Goal: Information Seeking & Learning: Learn about a topic

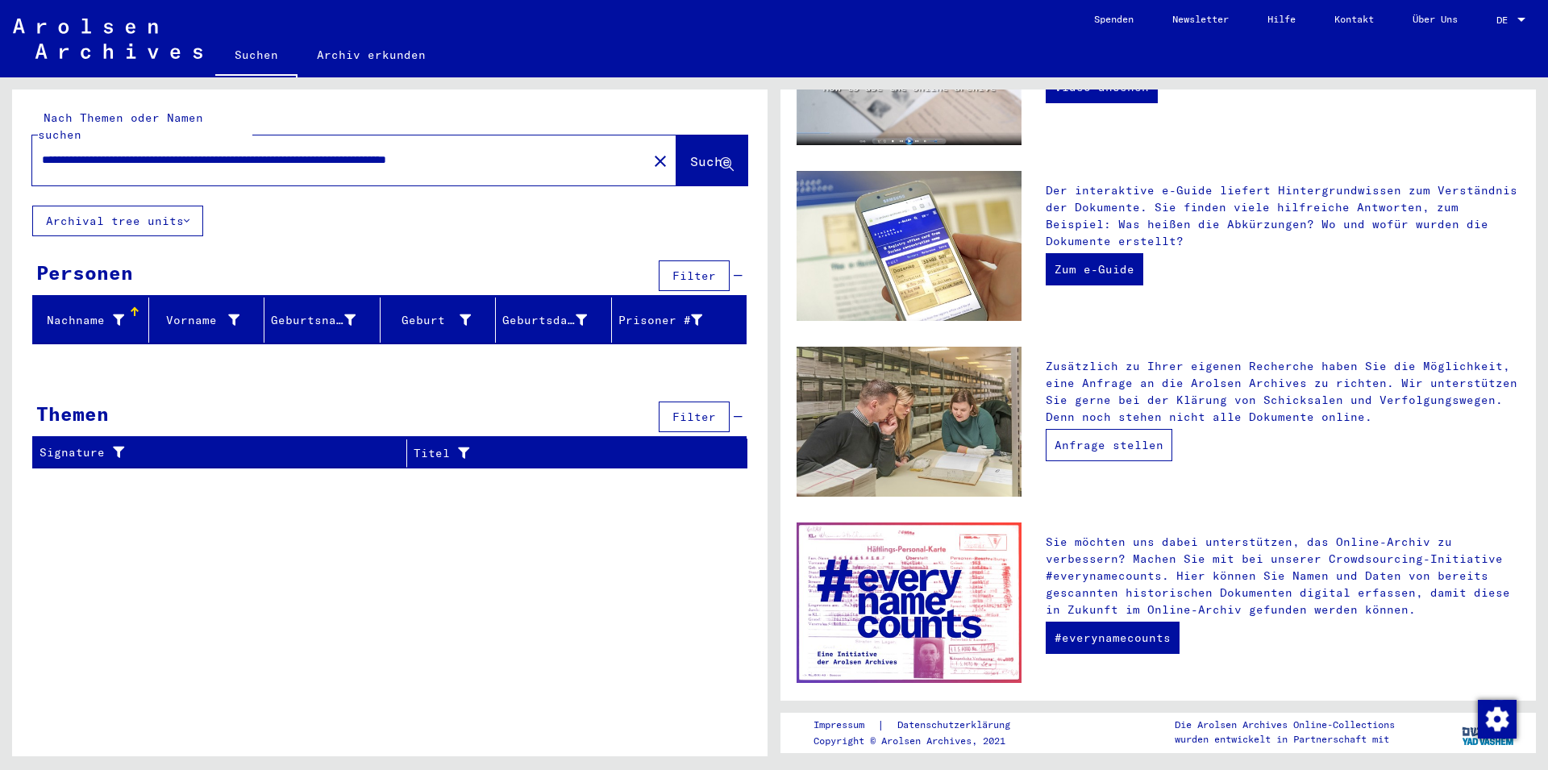
scroll to position [403, 0]
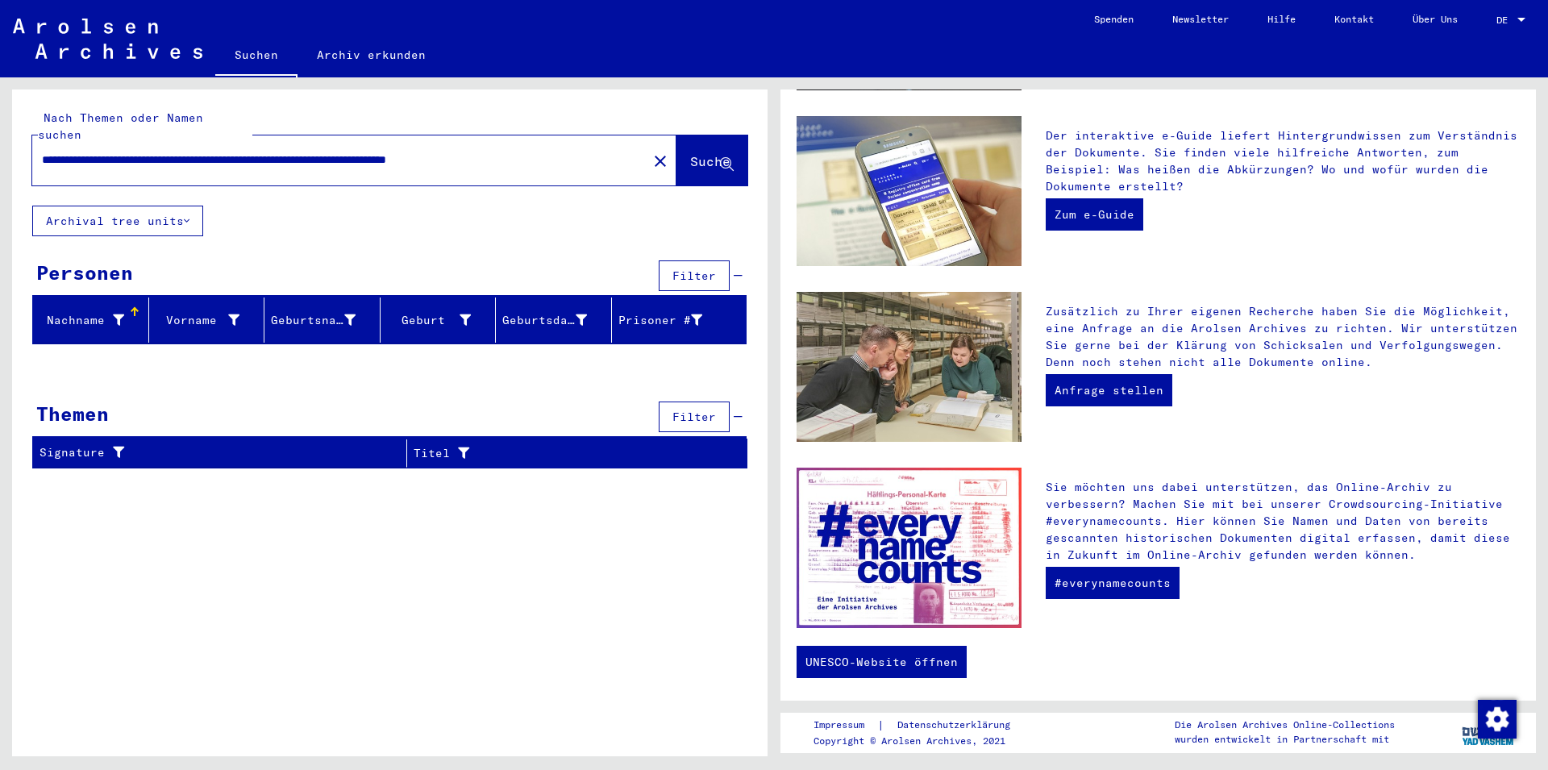
click at [694, 153] on span "Suche" at bounding box center [710, 161] width 40 height 16
drag, startPoint x: 259, startPoint y: 137, endPoint x: 839, endPoint y: 173, distance: 581.4
click at [604, 168] on input "**********" at bounding box center [323, 160] width 563 height 17
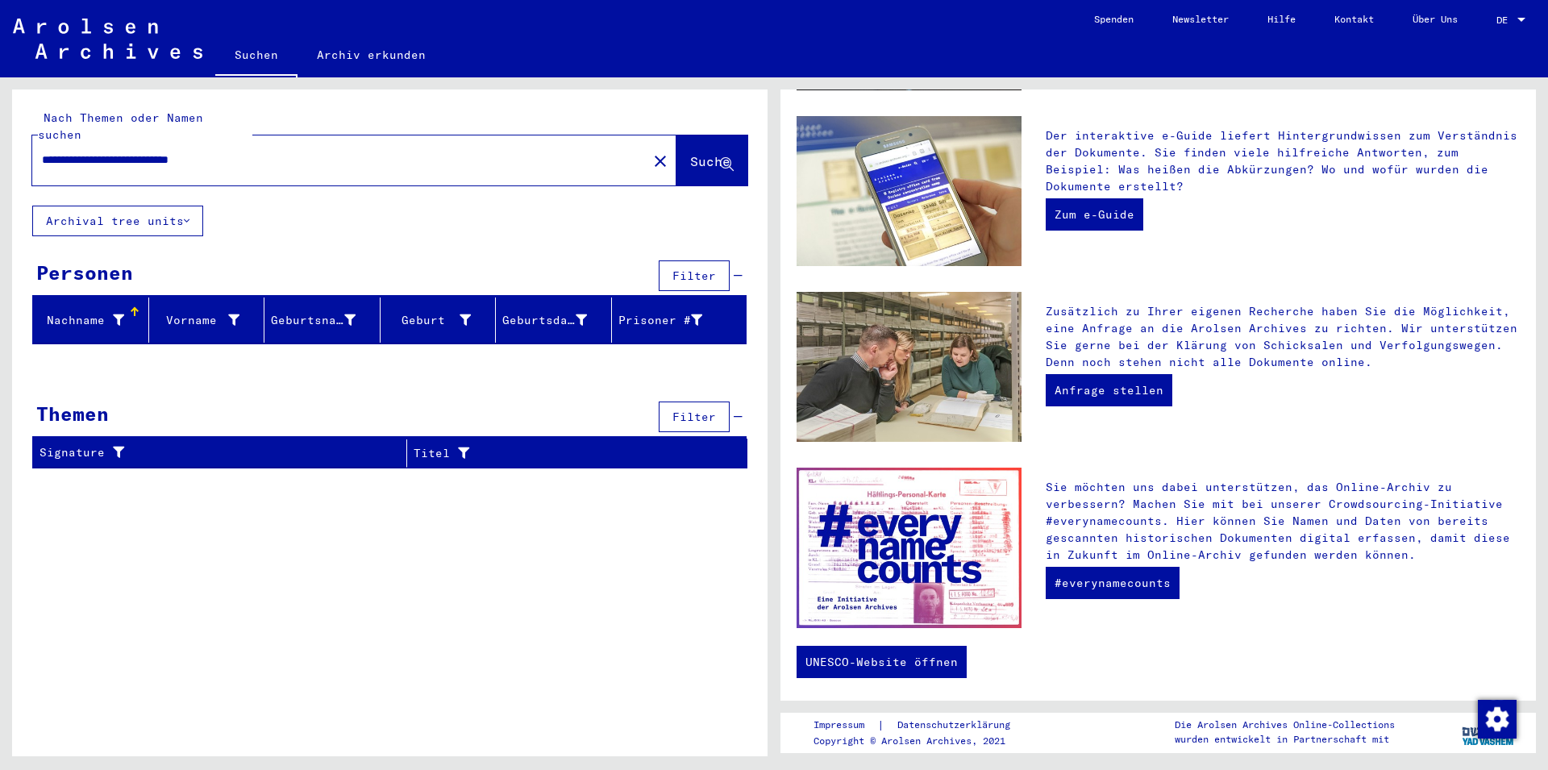
type input "**********"
click at [690, 153] on span "Suche" at bounding box center [710, 161] width 40 height 16
click at [189, 206] on button "Archival tree units" at bounding box center [117, 221] width 171 height 31
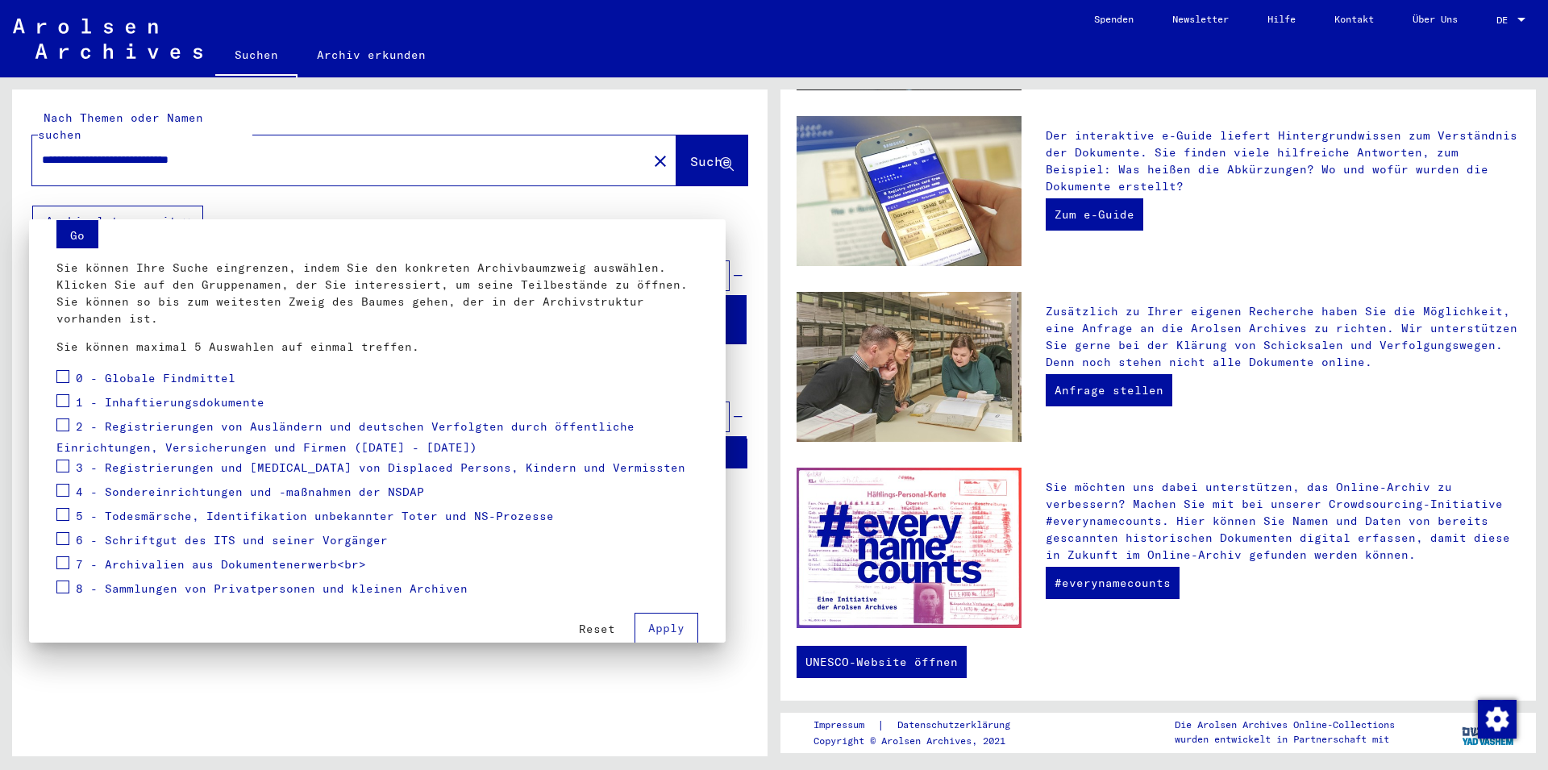
scroll to position [85, 0]
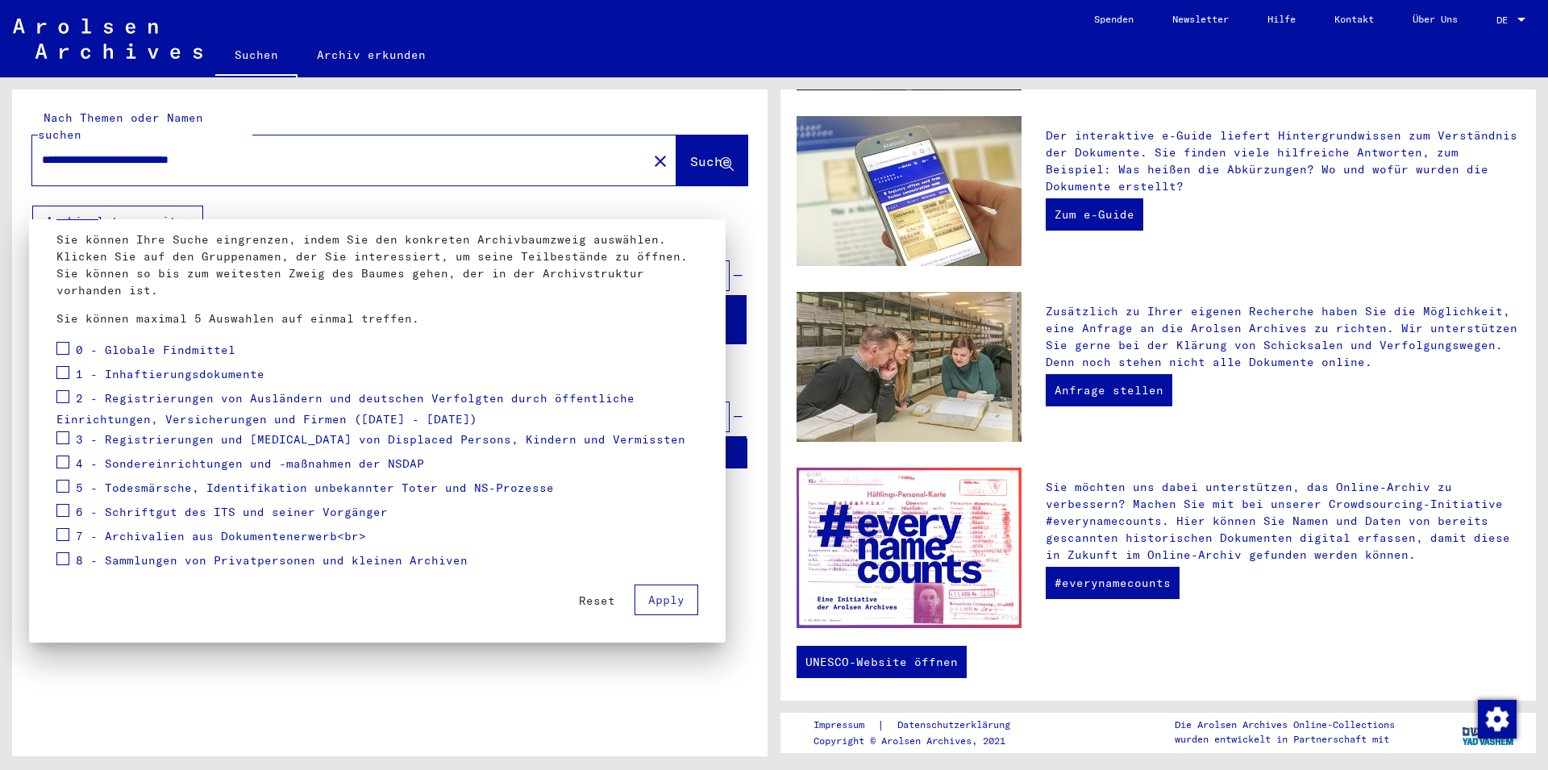
click at [64, 558] on span at bounding box center [62, 558] width 13 height 13
click at [659, 593] on span "Apply" at bounding box center [666, 599] width 36 height 15
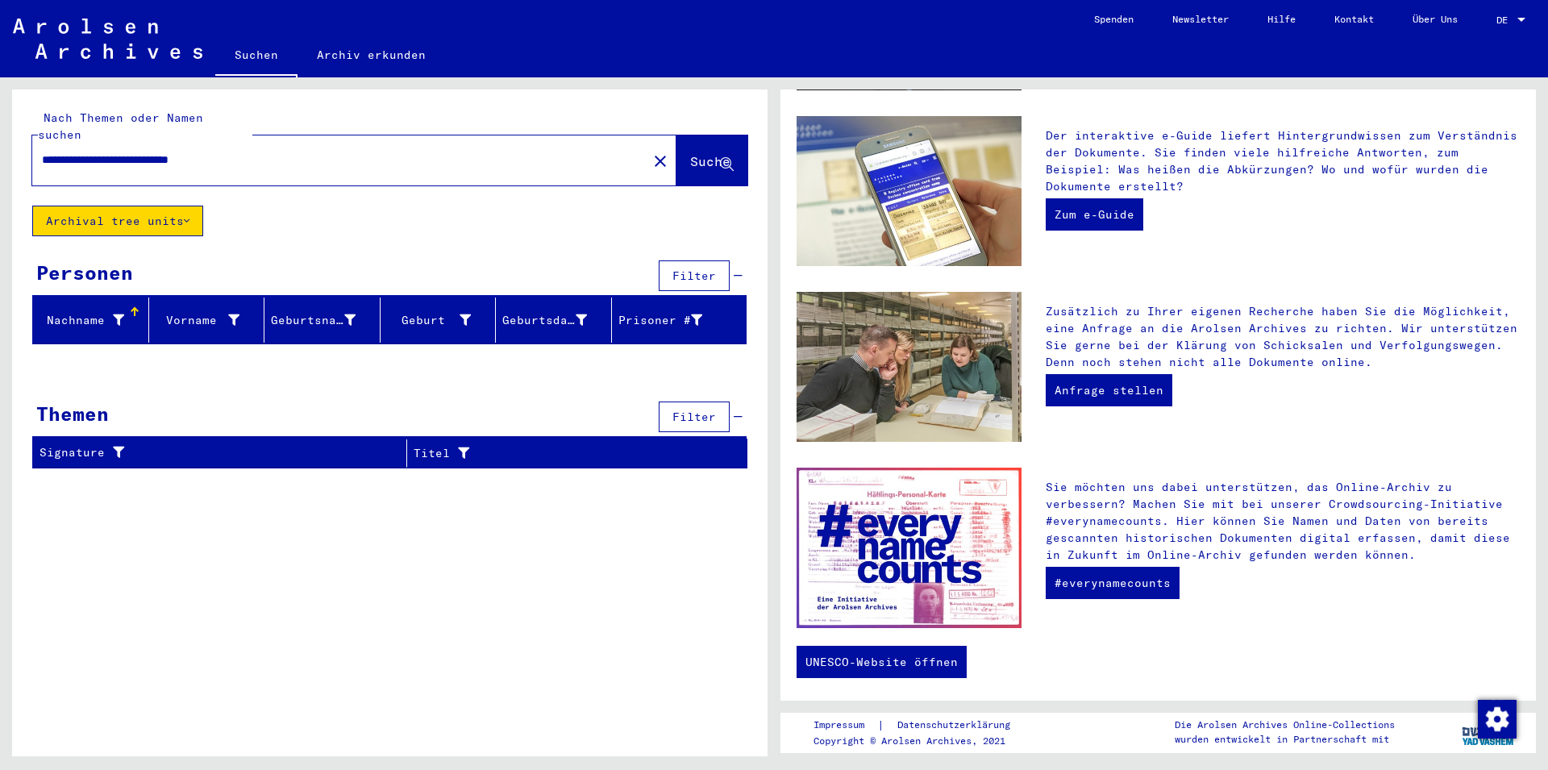
click at [197, 206] on button "Archival tree units" at bounding box center [117, 221] width 171 height 31
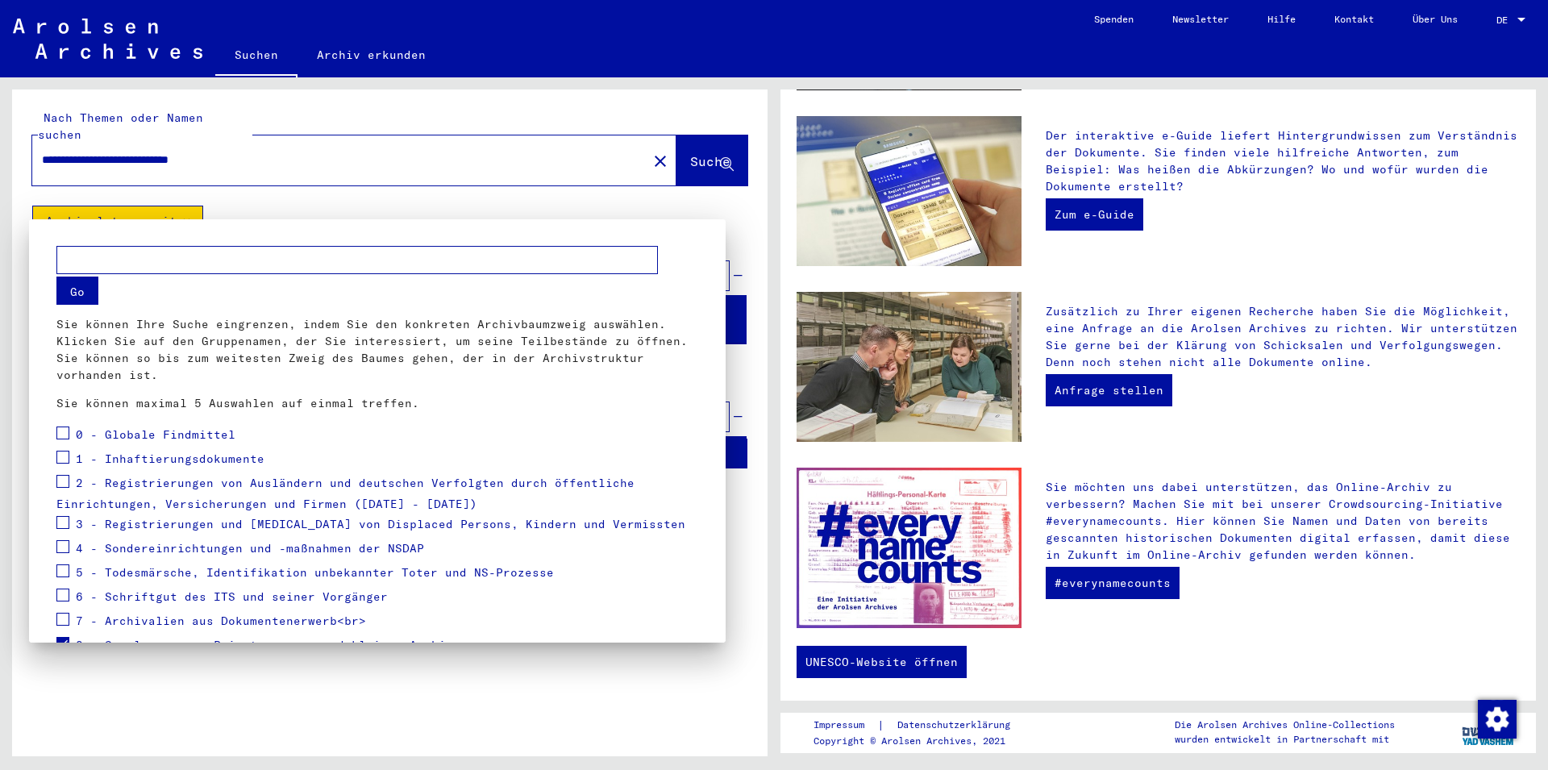
click at [89, 295] on button "Go" at bounding box center [77, 290] width 42 height 28
click at [74, 256] on input "text" at bounding box center [356, 260] width 601 height 28
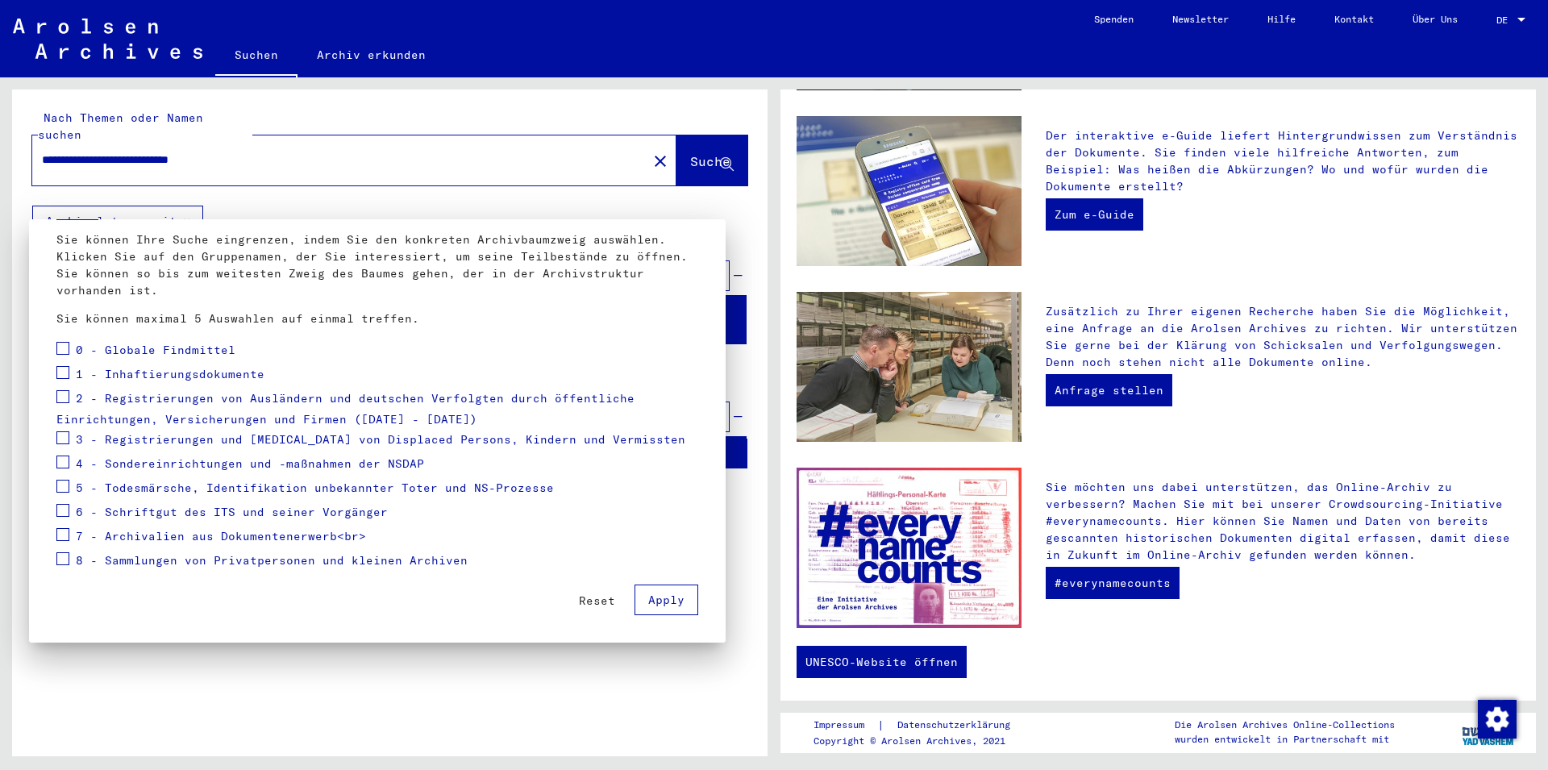
type input "**********"
click at [654, 597] on span "Apply" at bounding box center [666, 599] width 36 height 15
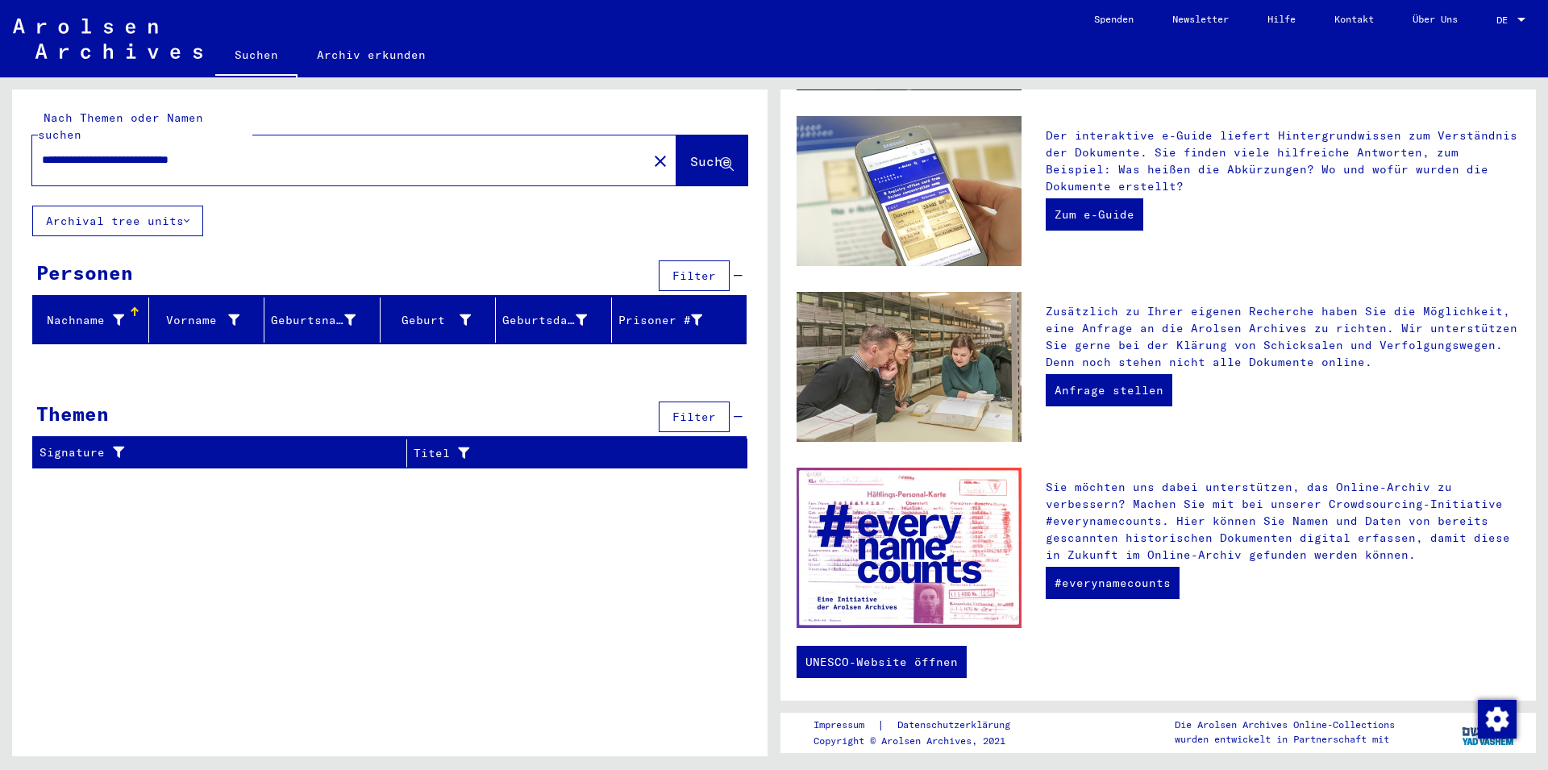
click at [681, 409] on span "Filter" at bounding box center [694, 416] width 44 height 15
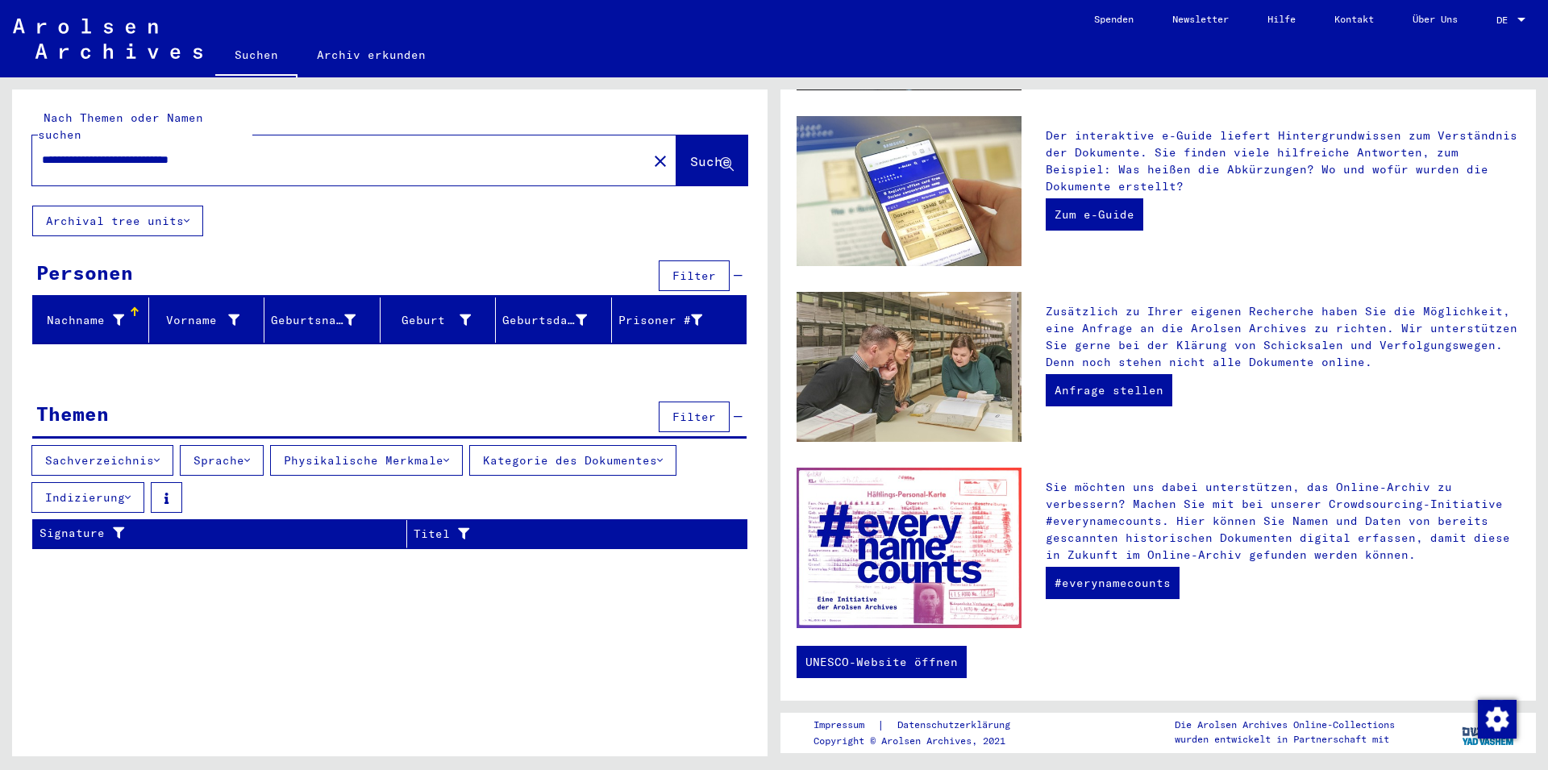
click at [450, 445] on button "Physikalische Merkmale" at bounding box center [366, 460] width 193 height 31
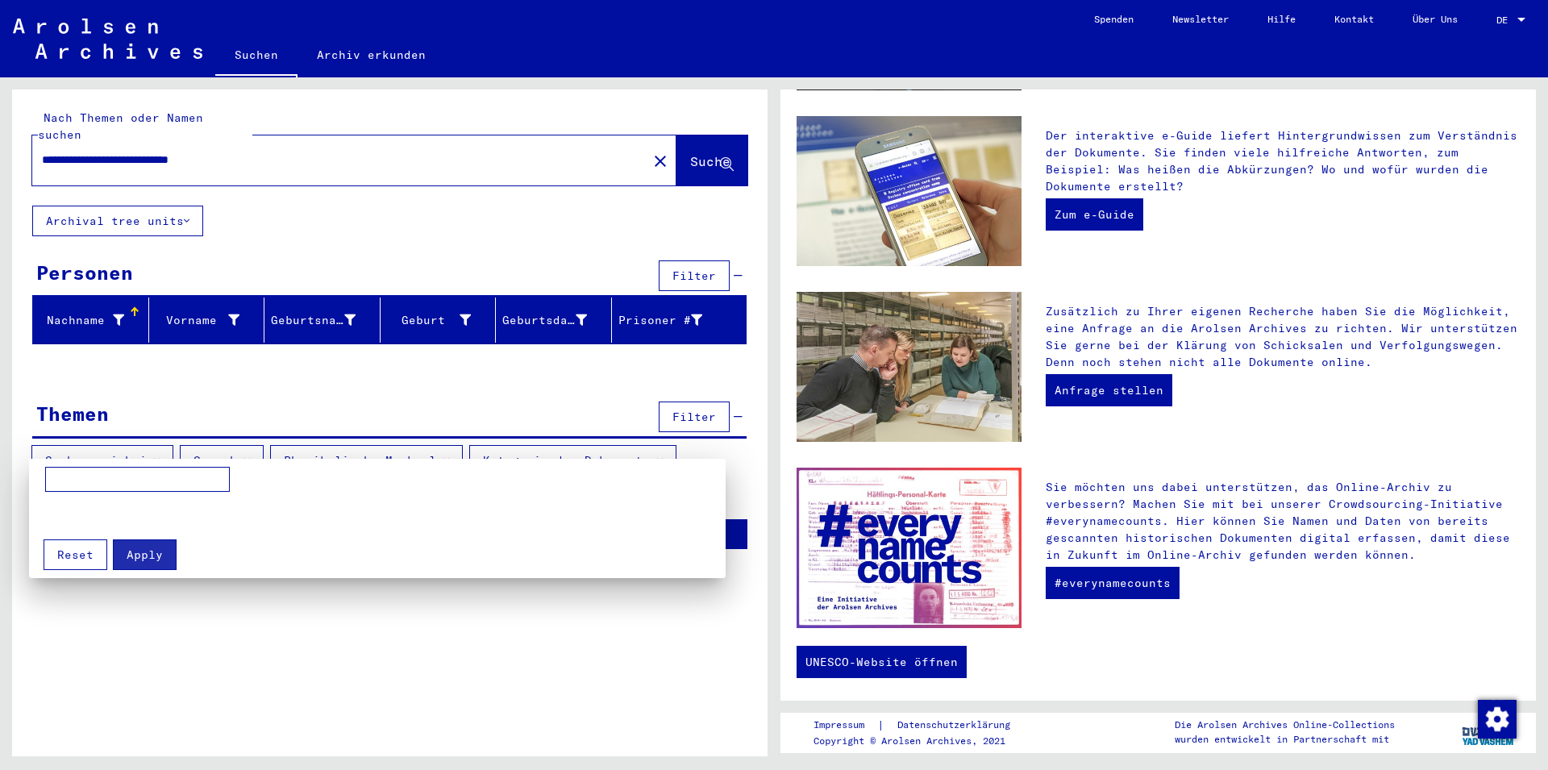
click at [450, 443] on div at bounding box center [774, 385] width 1548 height 770
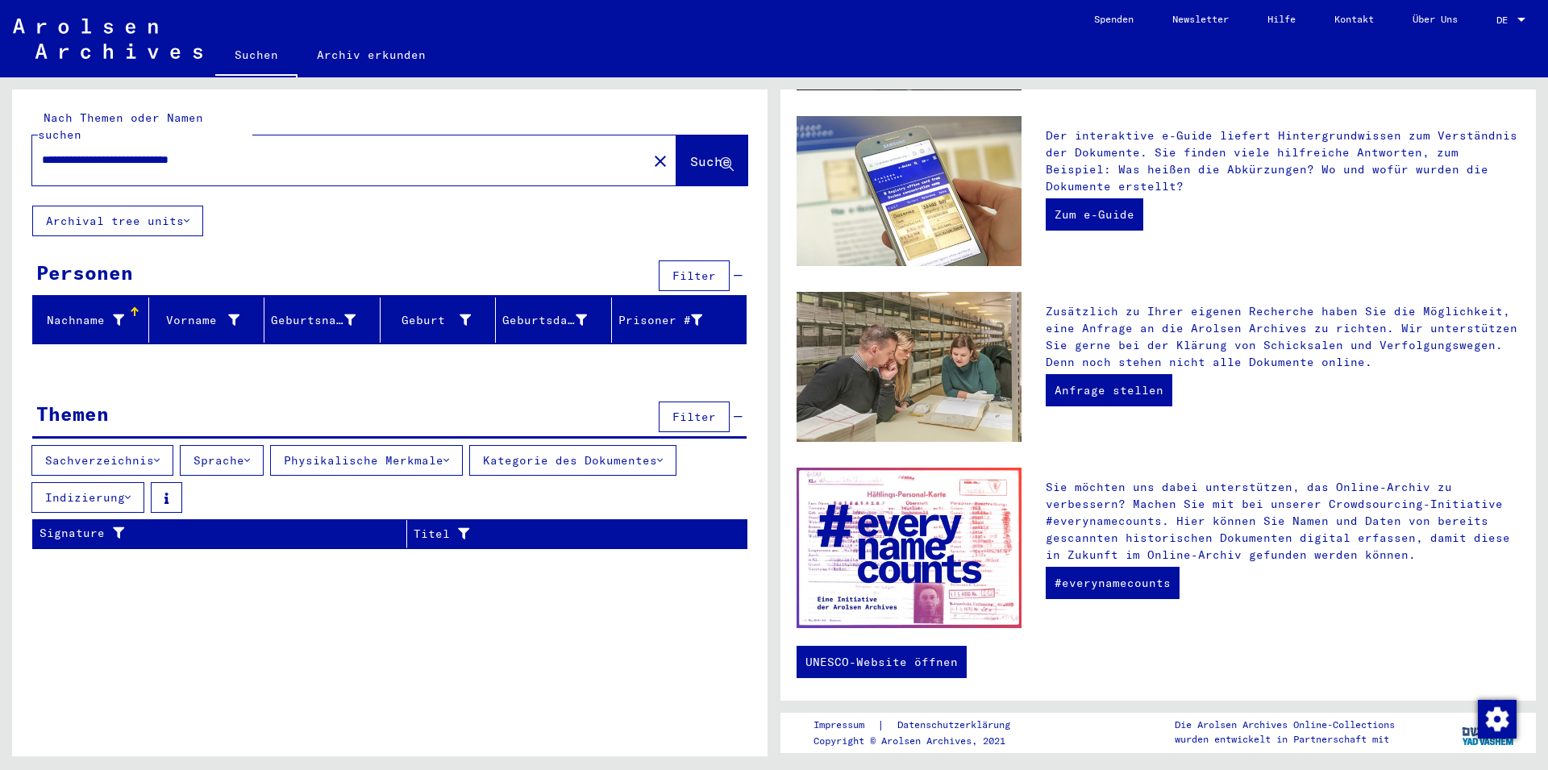
click at [663, 455] on icon at bounding box center [660, 460] width 6 height 11
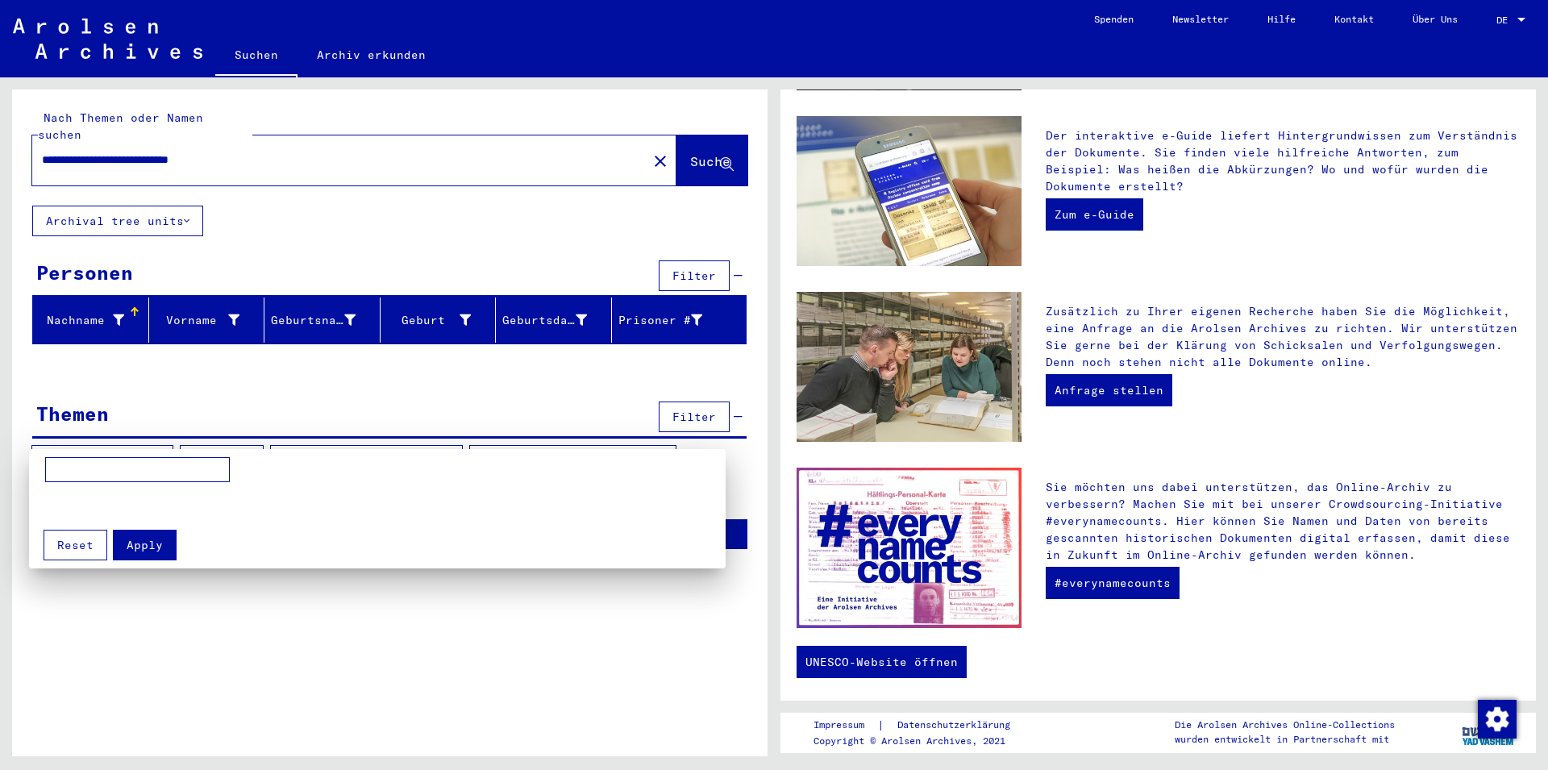
click at [672, 441] on div at bounding box center [774, 385] width 1548 height 770
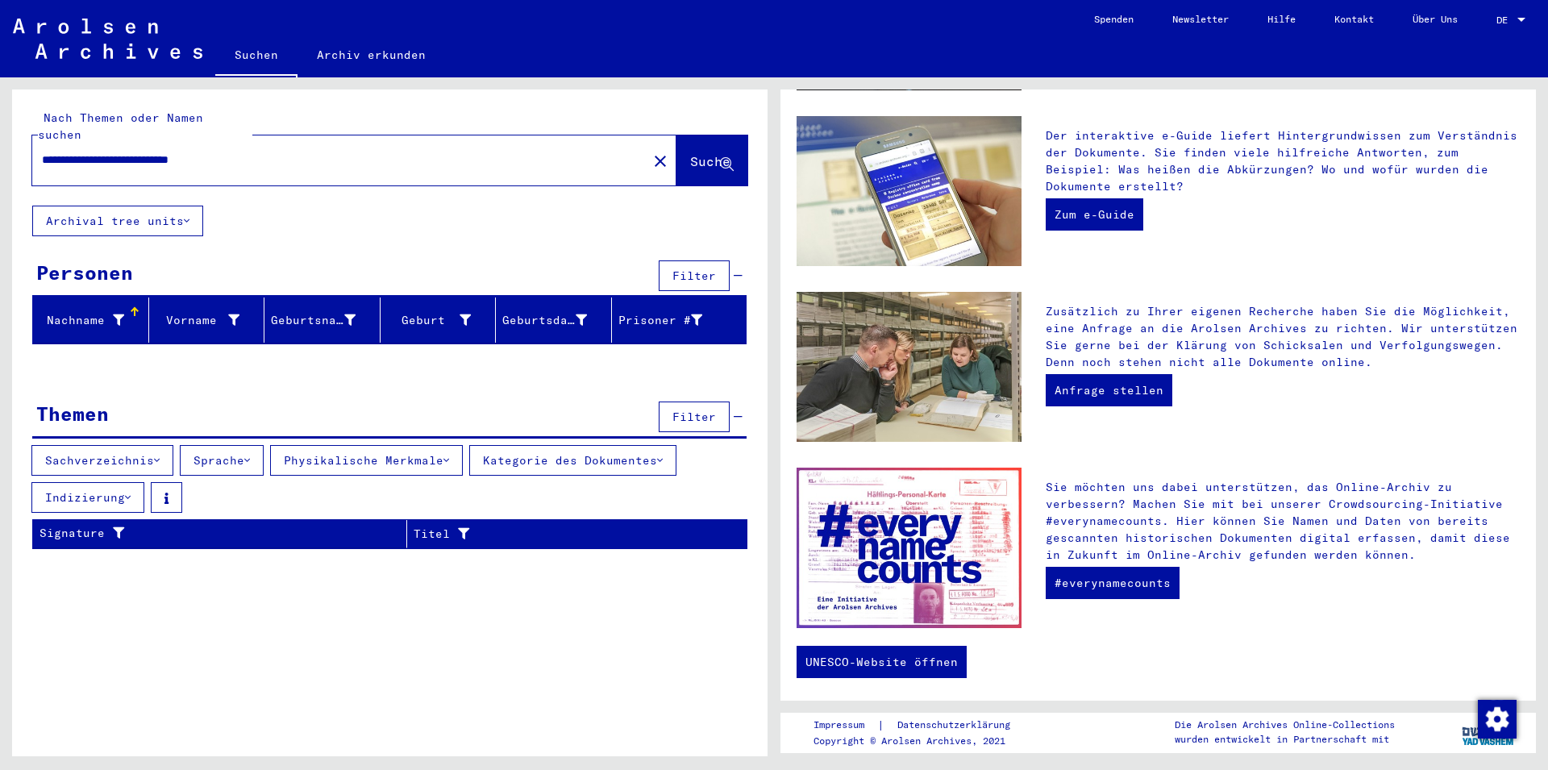
click at [126, 482] on button "Indizierung" at bounding box center [87, 497] width 113 height 31
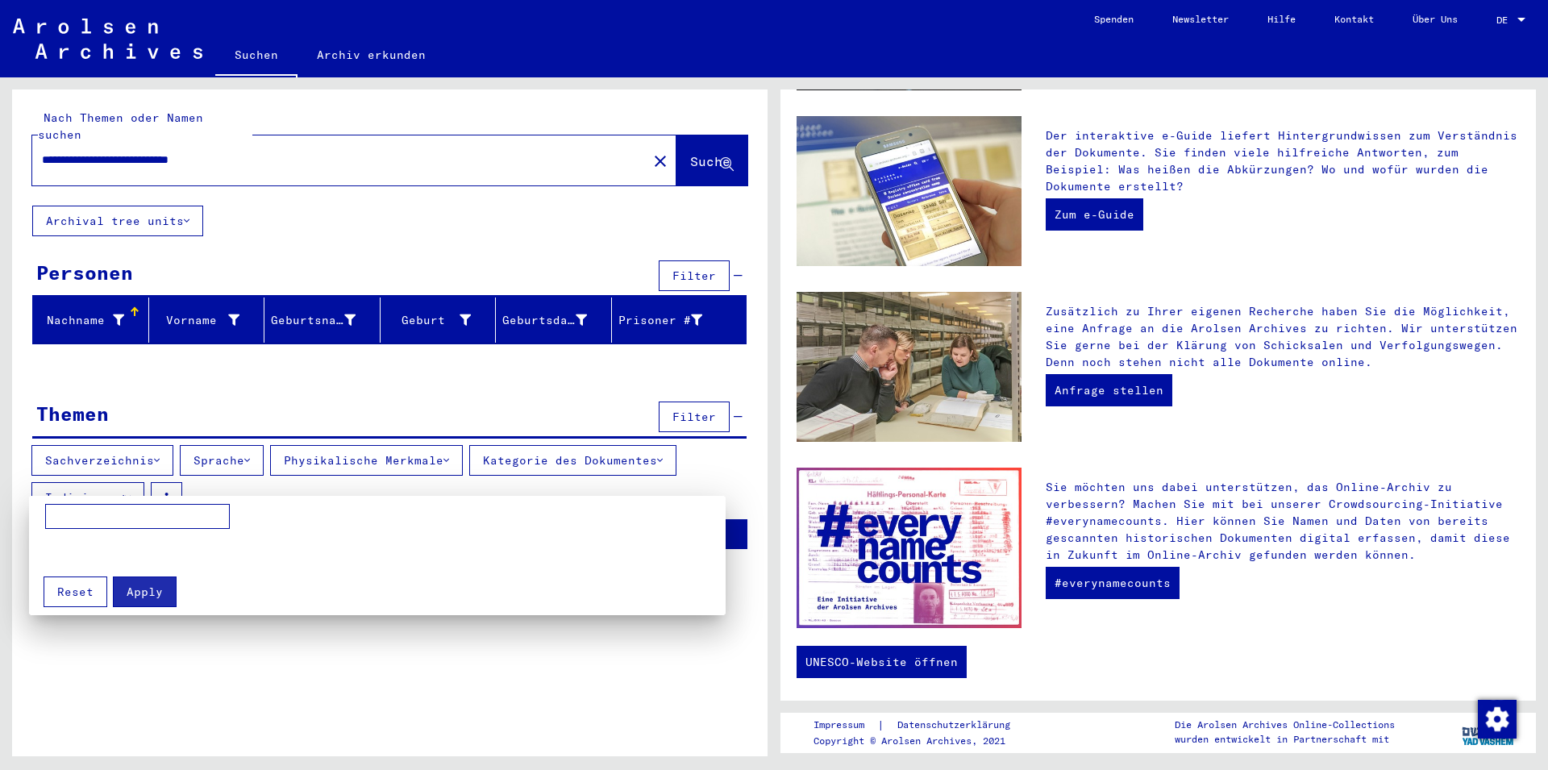
click at [126, 479] on div at bounding box center [774, 385] width 1548 height 770
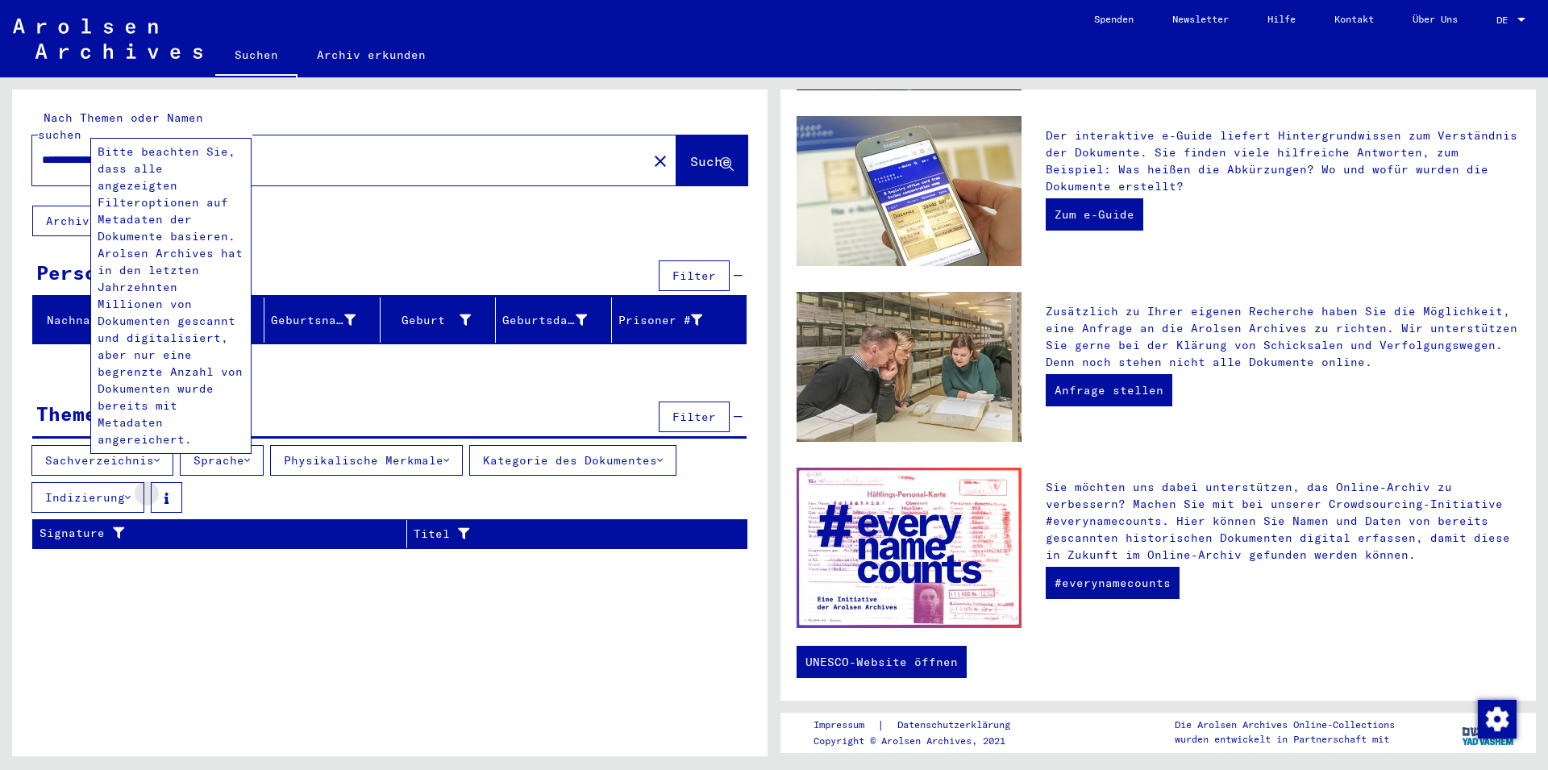
click at [168, 484] on button at bounding box center [166, 497] width 31 height 31
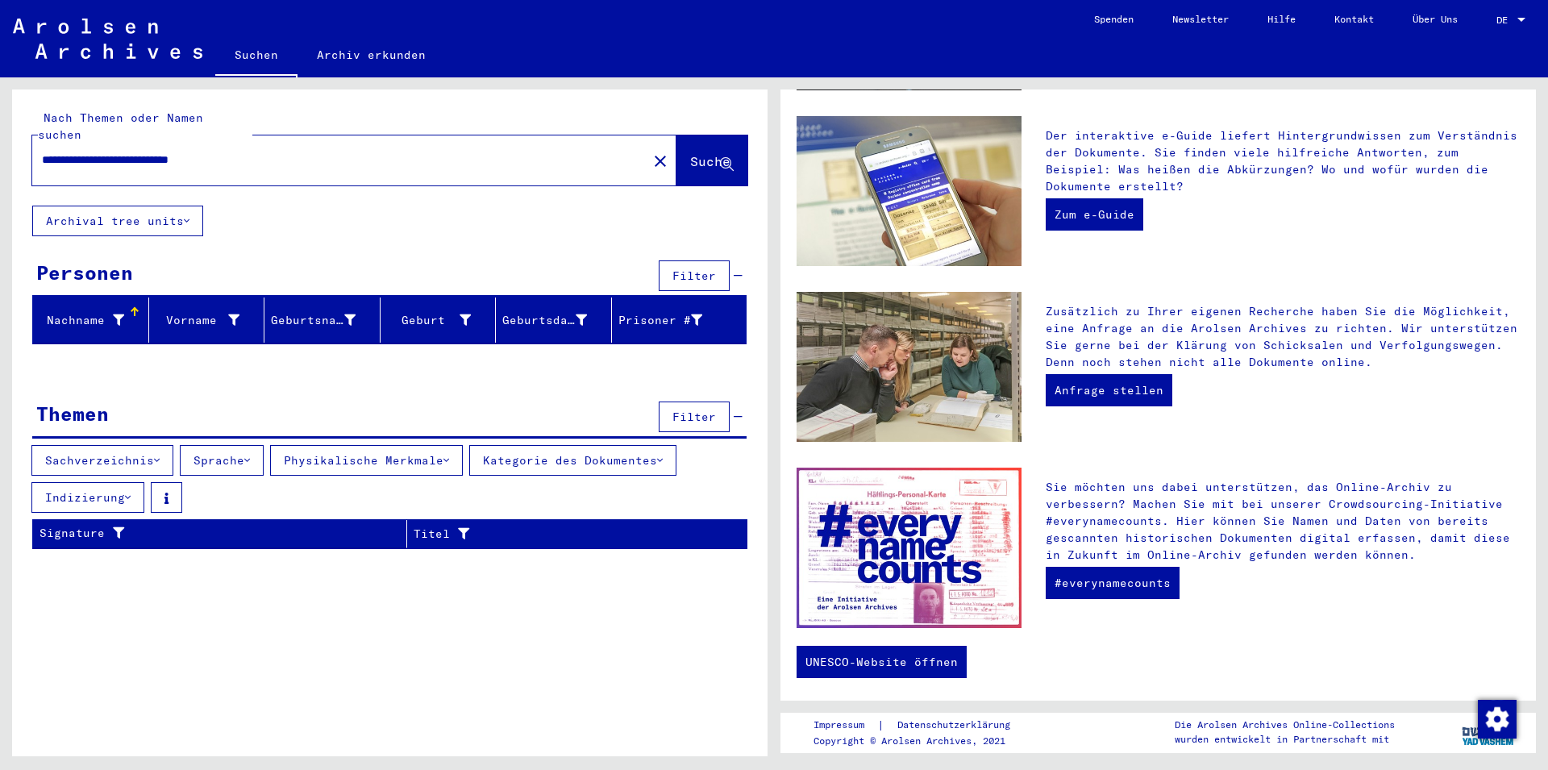
click at [160, 455] on icon at bounding box center [157, 460] width 6 height 11
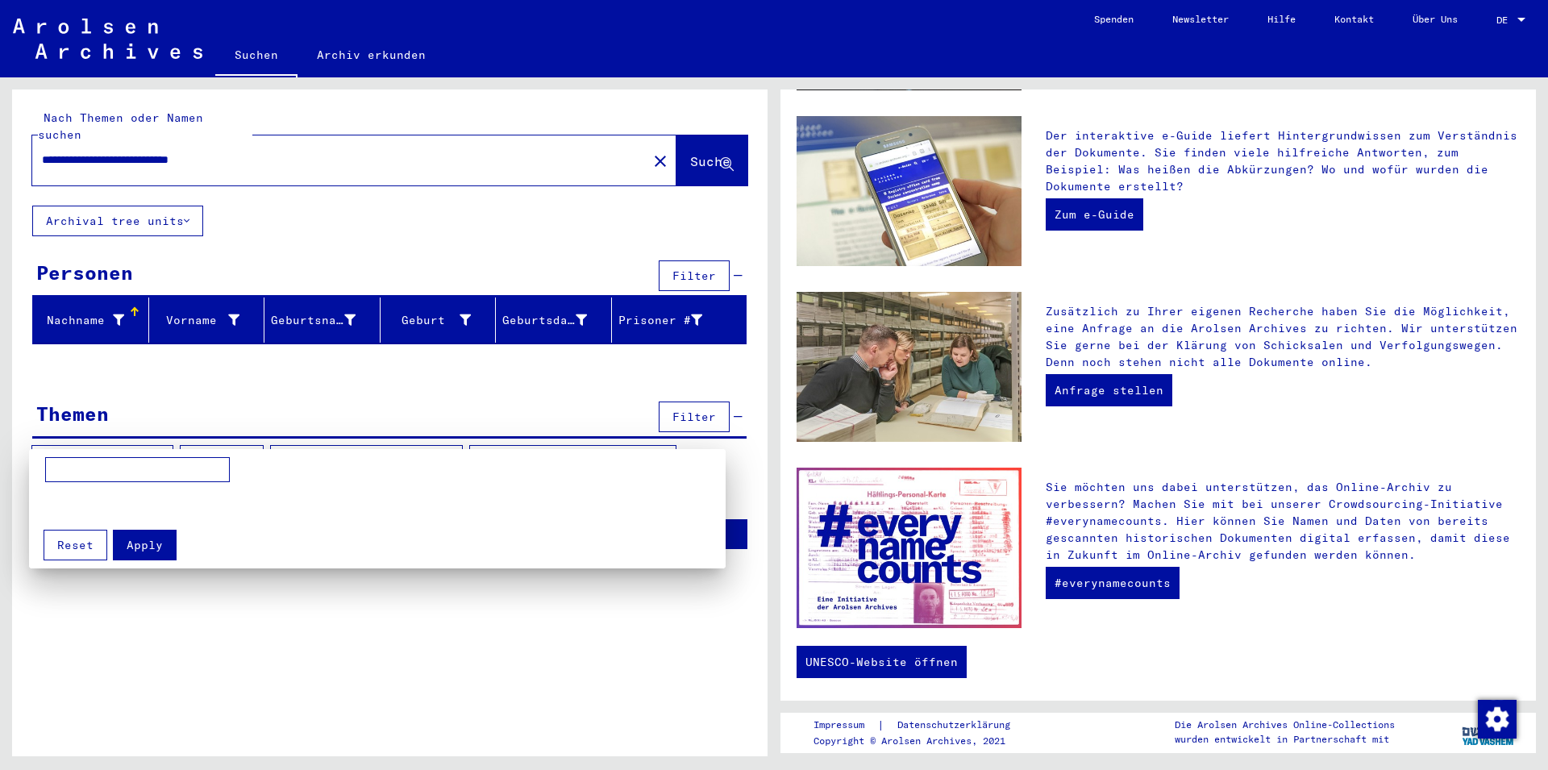
click at [160, 442] on div at bounding box center [774, 385] width 1548 height 770
